Goal: Transaction & Acquisition: Purchase product/service

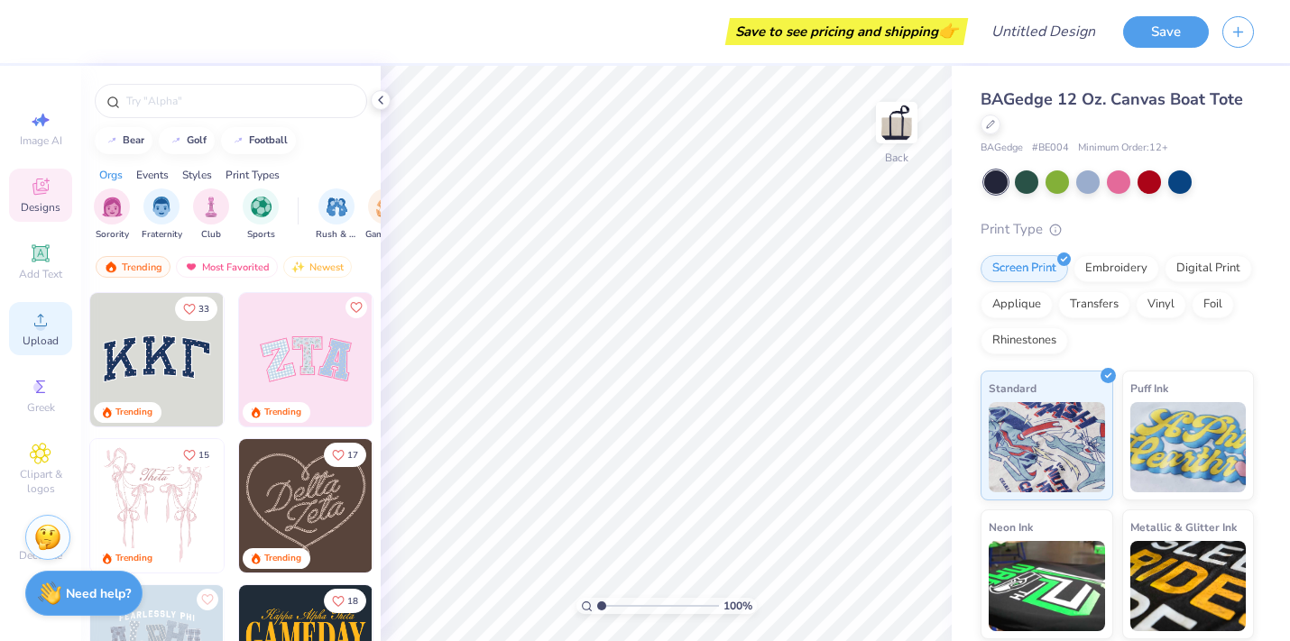
click at [32, 330] on icon at bounding box center [41, 320] width 22 height 22
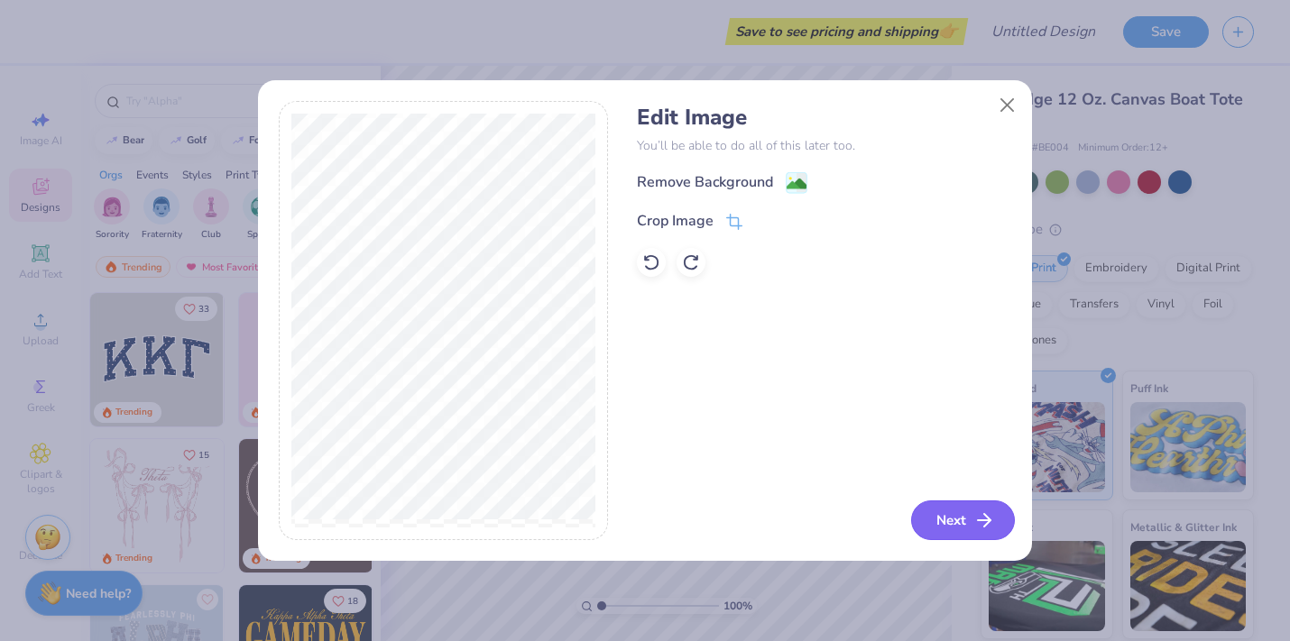
click at [952, 531] on button "Next" at bounding box center [963, 521] width 104 height 40
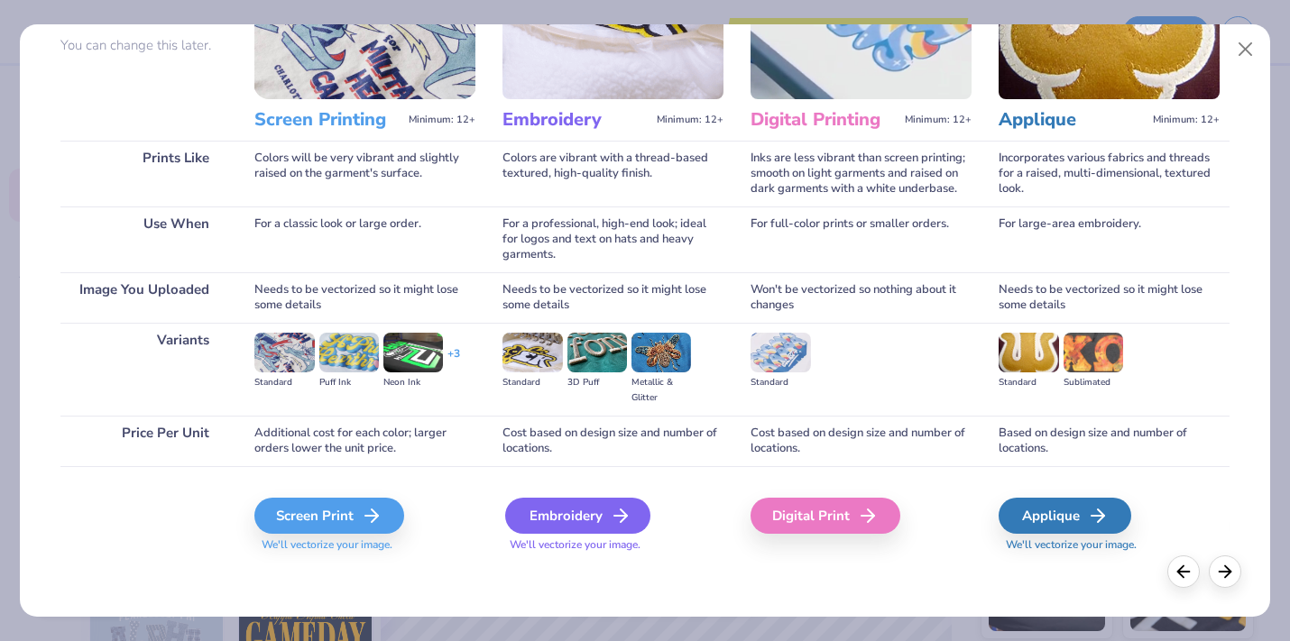
scroll to position [168, 0]
click at [606, 512] on div "Embroidery" at bounding box center [577, 516] width 145 height 36
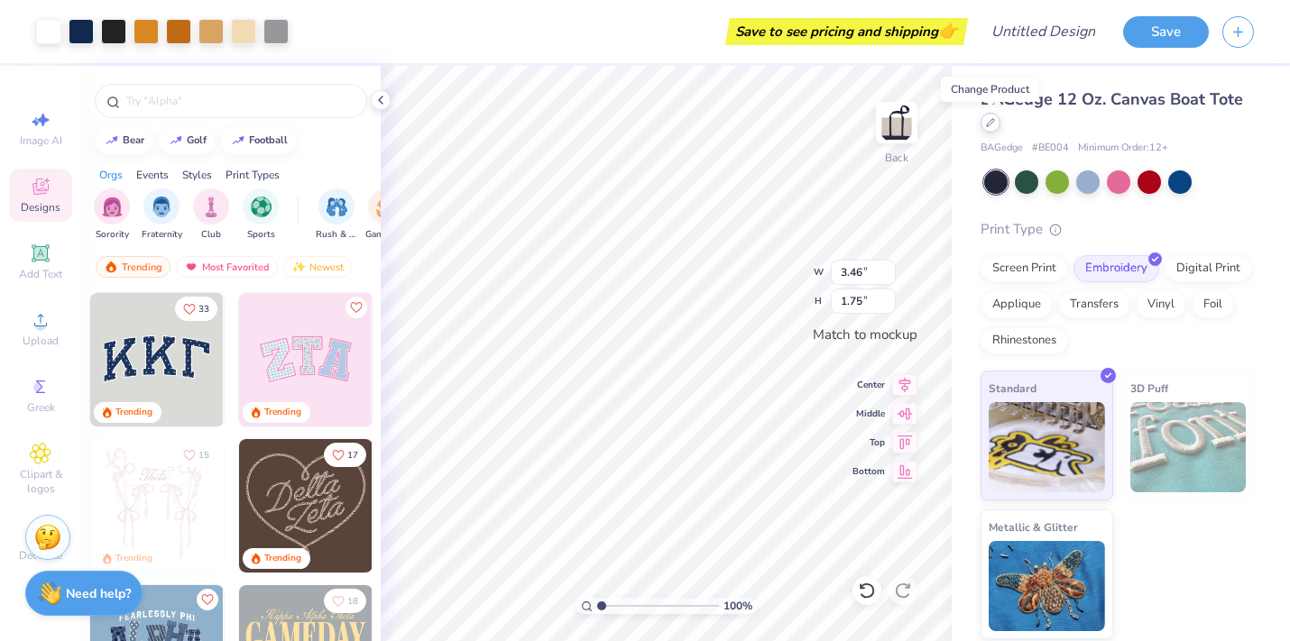
click at [991, 122] on icon at bounding box center [990, 122] width 9 height 9
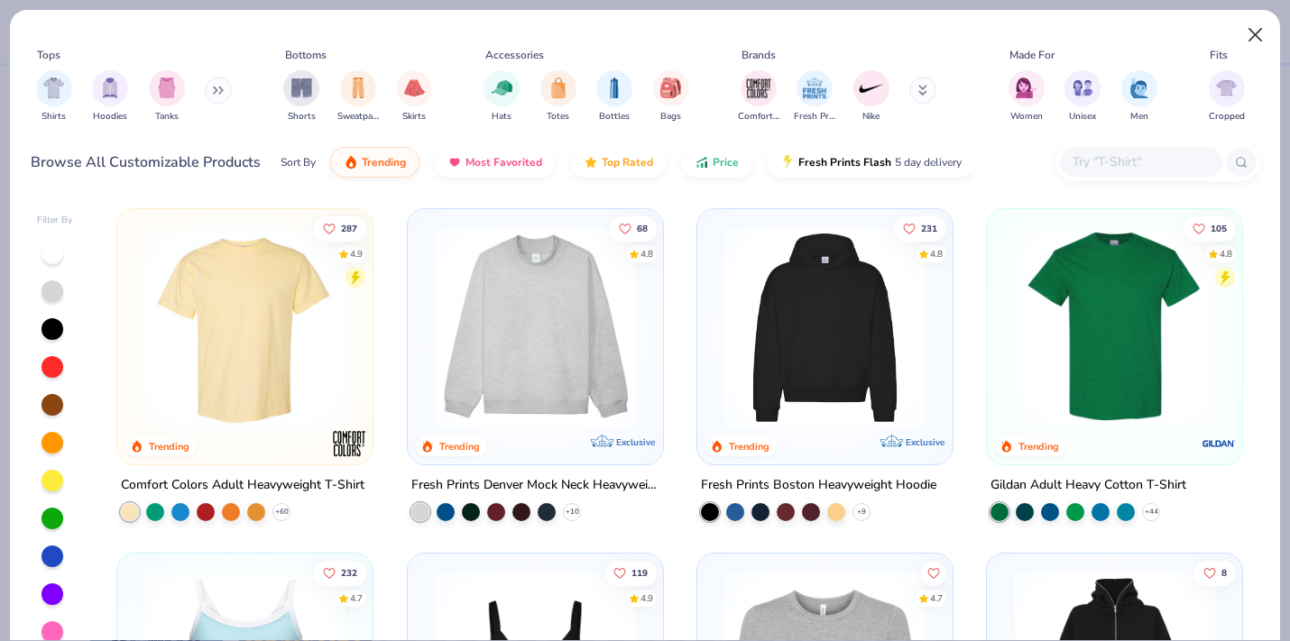
click at [1253, 39] on button "Close" at bounding box center [1255, 35] width 34 height 34
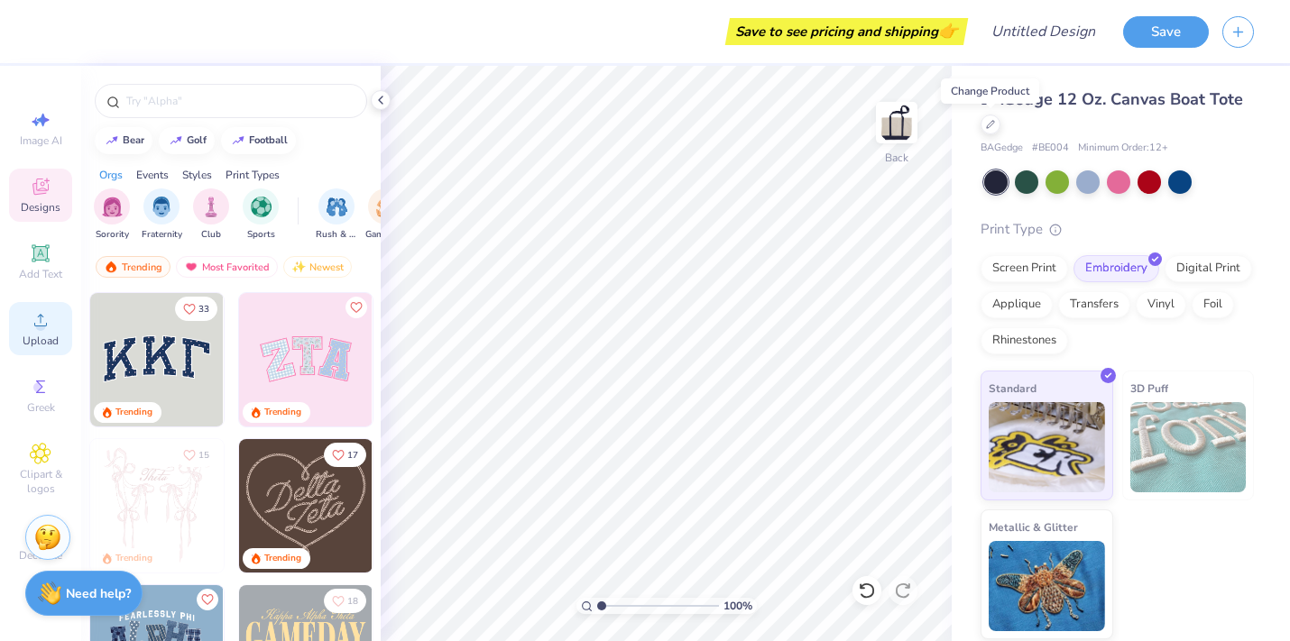
click at [62, 329] on div "Upload" at bounding box center [40, 328] width 63 height 53
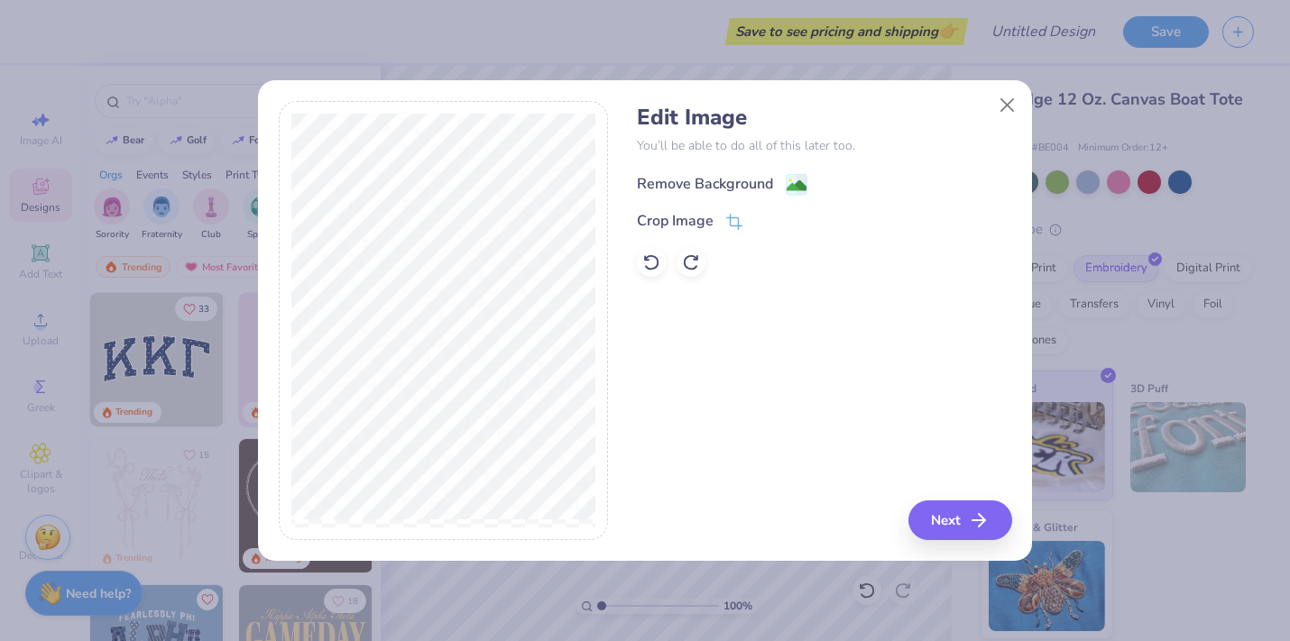
click at [788, 184] on image at bounding box center [796, 186] width 20 height 20
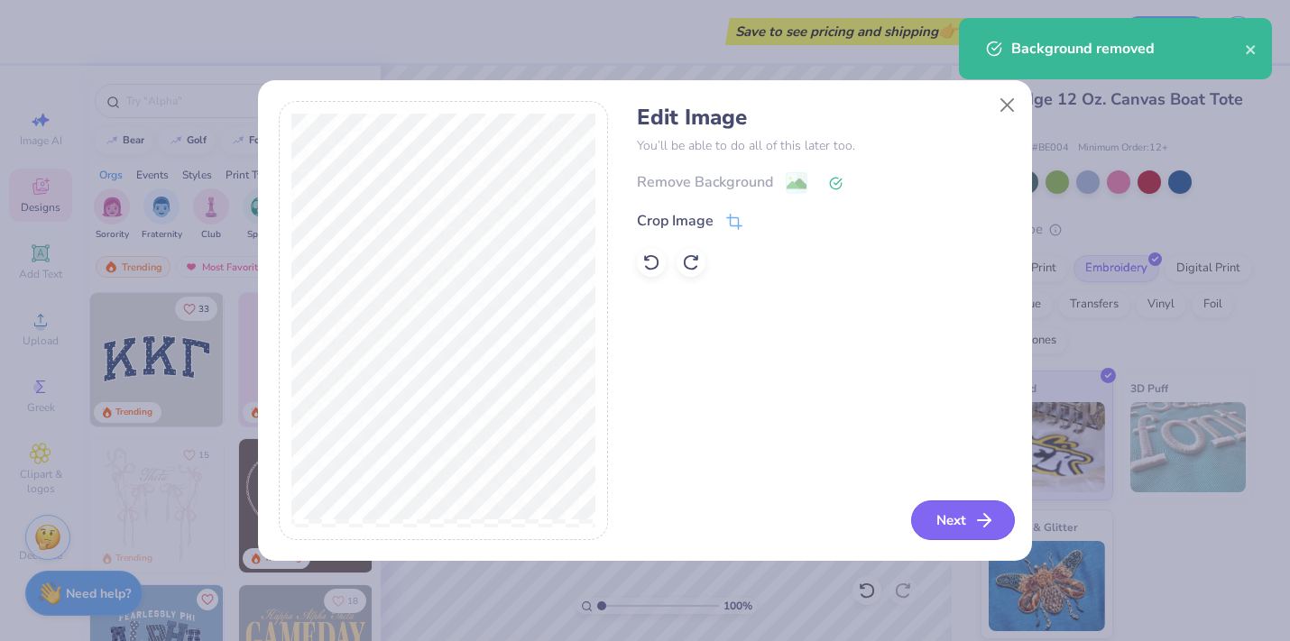
click at [989, 510] on icon "button" at bounding box center [984, 521] width 22 height 22
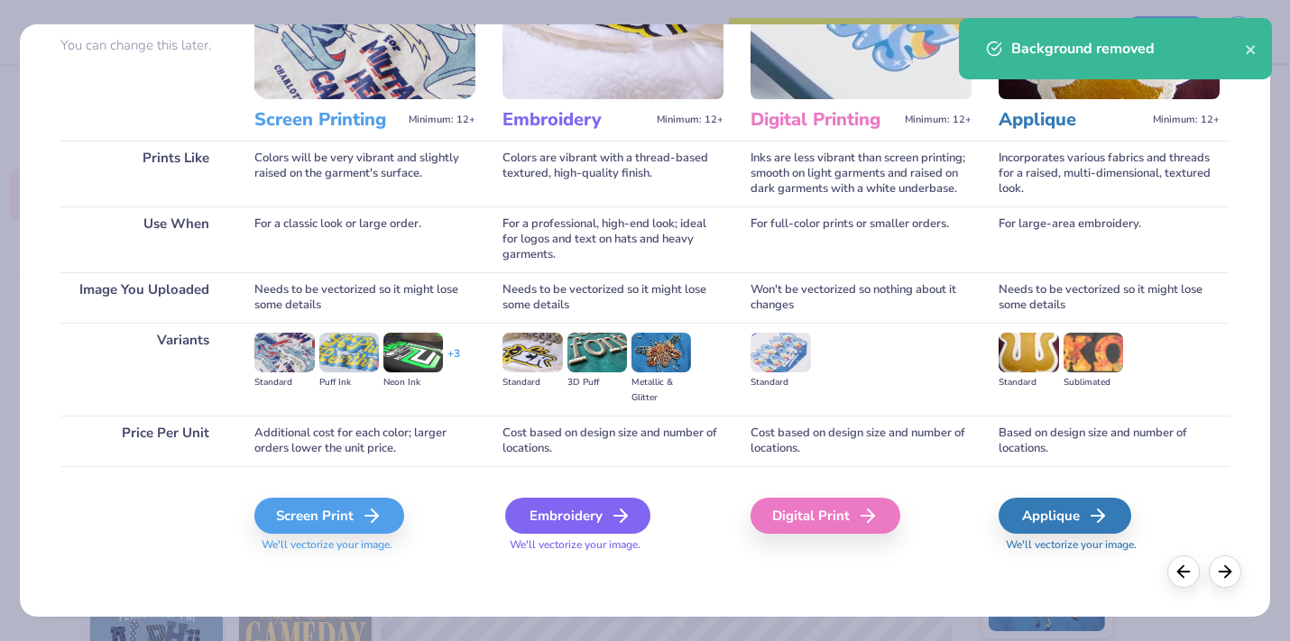
click at [593, 526] on div "Embroidery" at bounding box center [577, 516] width 145 height 36
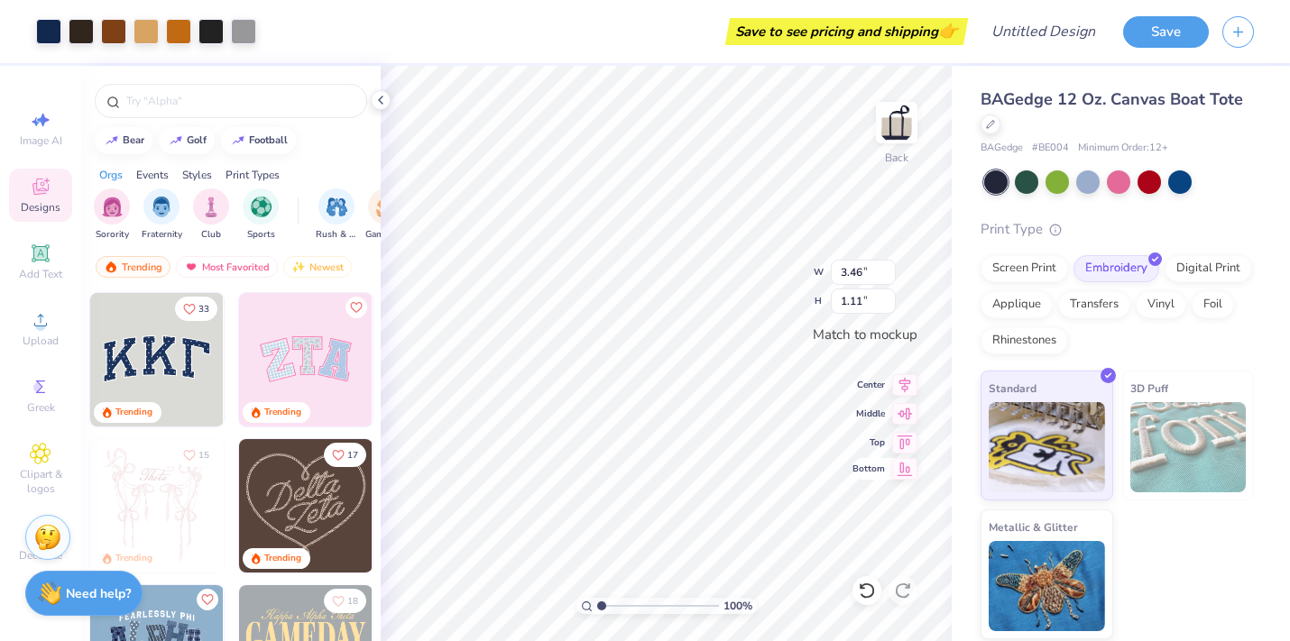
click at [909, 464] on icon at bounding box center [904, 469] width 25 height 22
click at [909, 466] on icon at bounding box center [904, 469] width 25 height 22
